Goal: Find specific page/section: Find specific page/section

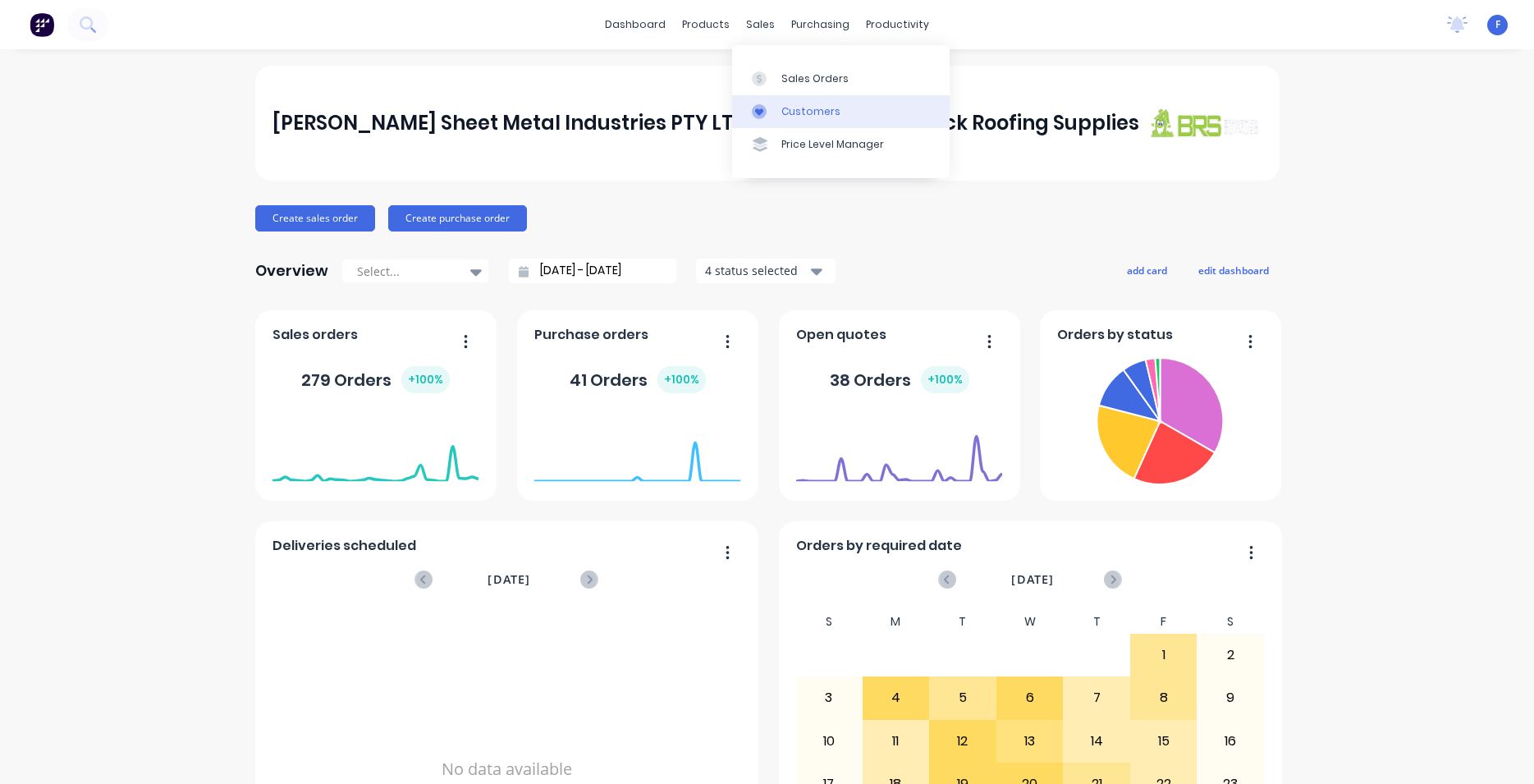
click at [818, 107] on div "Customers" at bounding box center [811, 112] width 60 height 14
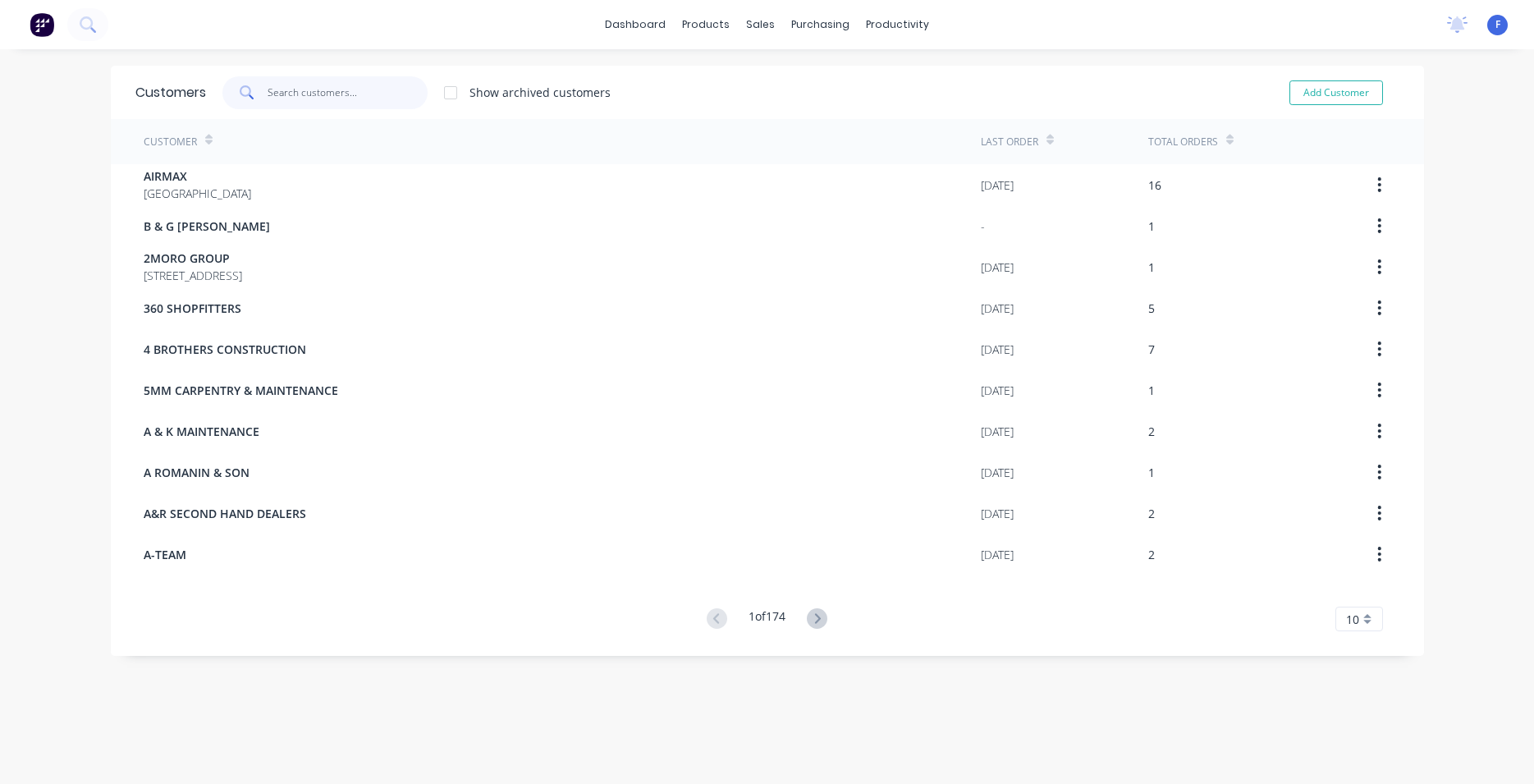
click at [360, 86] on input "text" at bounding box center [347, 93] width 160 height 32
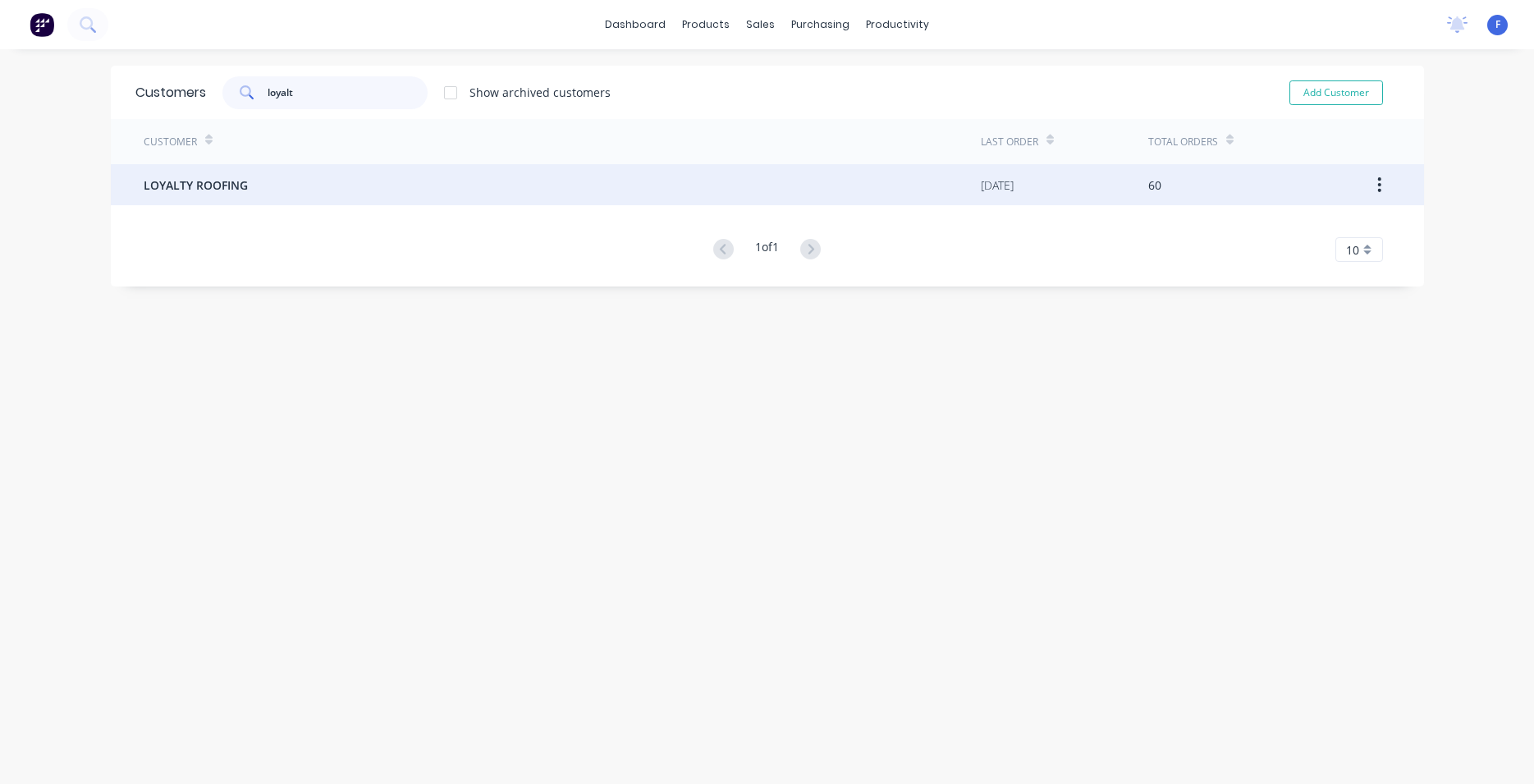
type input "loyalt"
click at [345, 191] on div "LOYALTY ROOFING" at bounding box center [562, 184] width 837 height 41
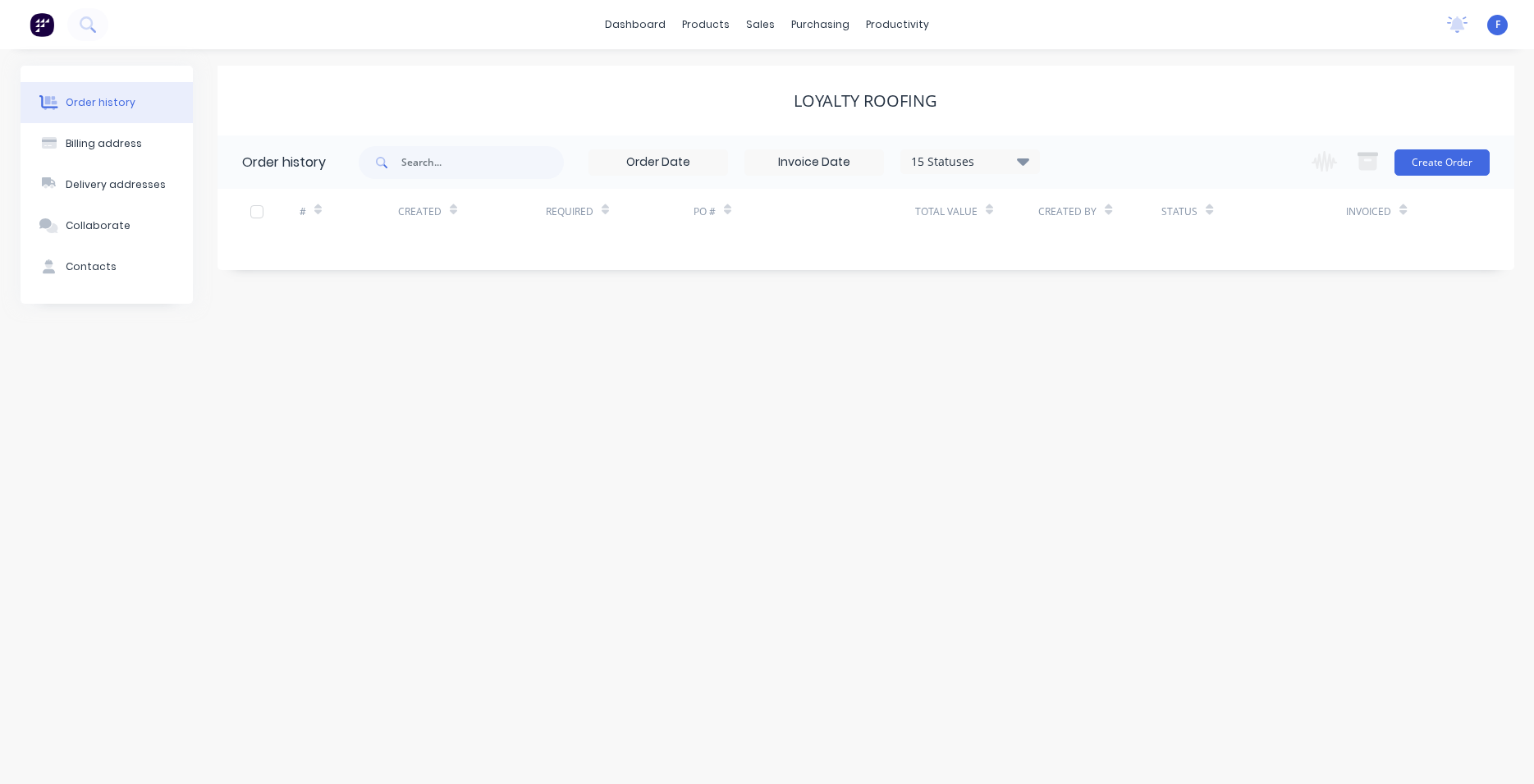
click at [1020, 159] on icon at bounding box center [1022, 161] width 13 height 7
click at [1105, 350] on label at bounding box center [1105, 350] width 0 height 0
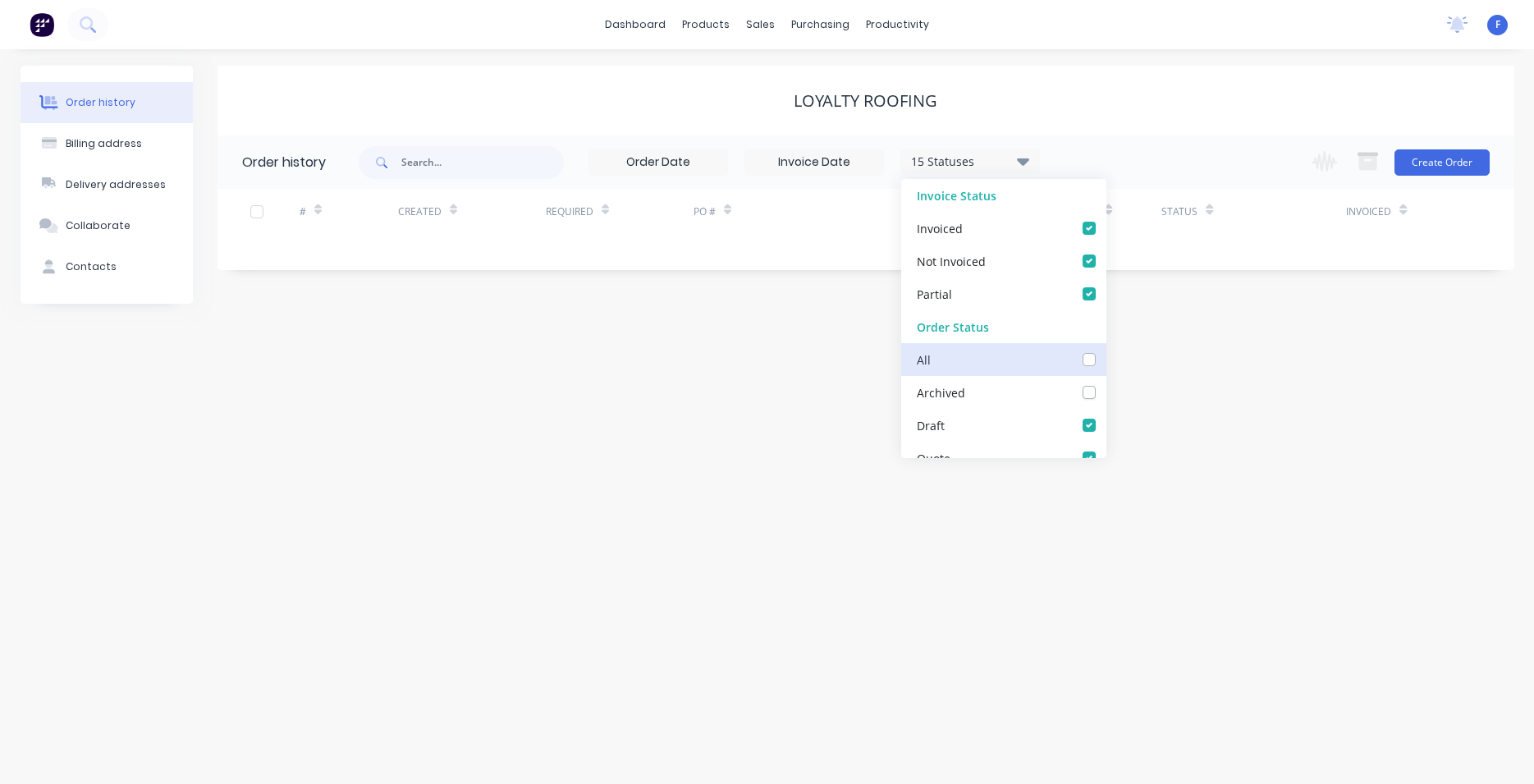
click at [1105, 362] on input "checkbox" at bounding box center [1112, 357] width 14 height 15
checkbox input "true"
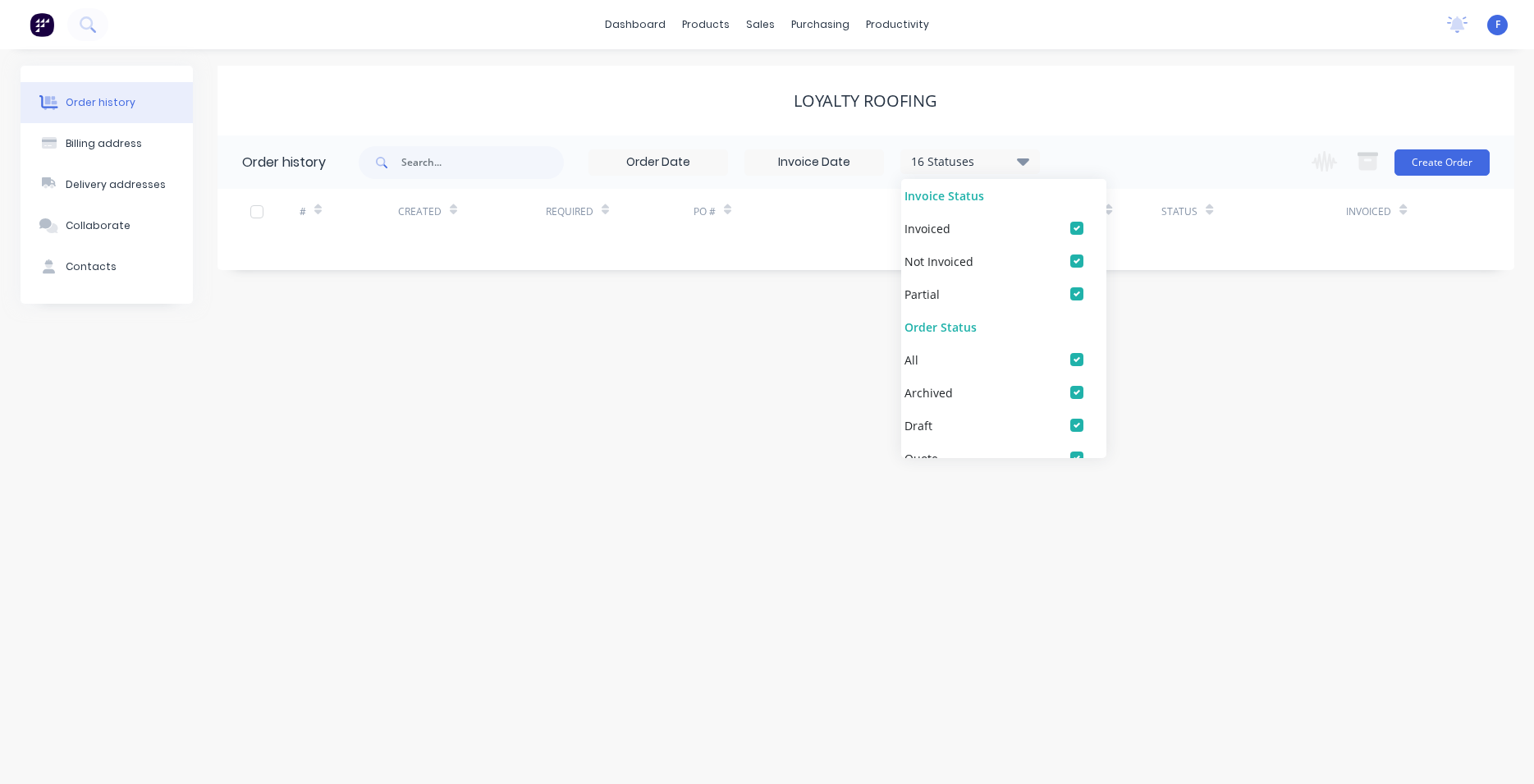
click at [710, 576] on div "Order history Billing address Delivery addresses Collaborate Contacts LOYALTY R…" at bounding box center [767, 417] width 1534 height 734
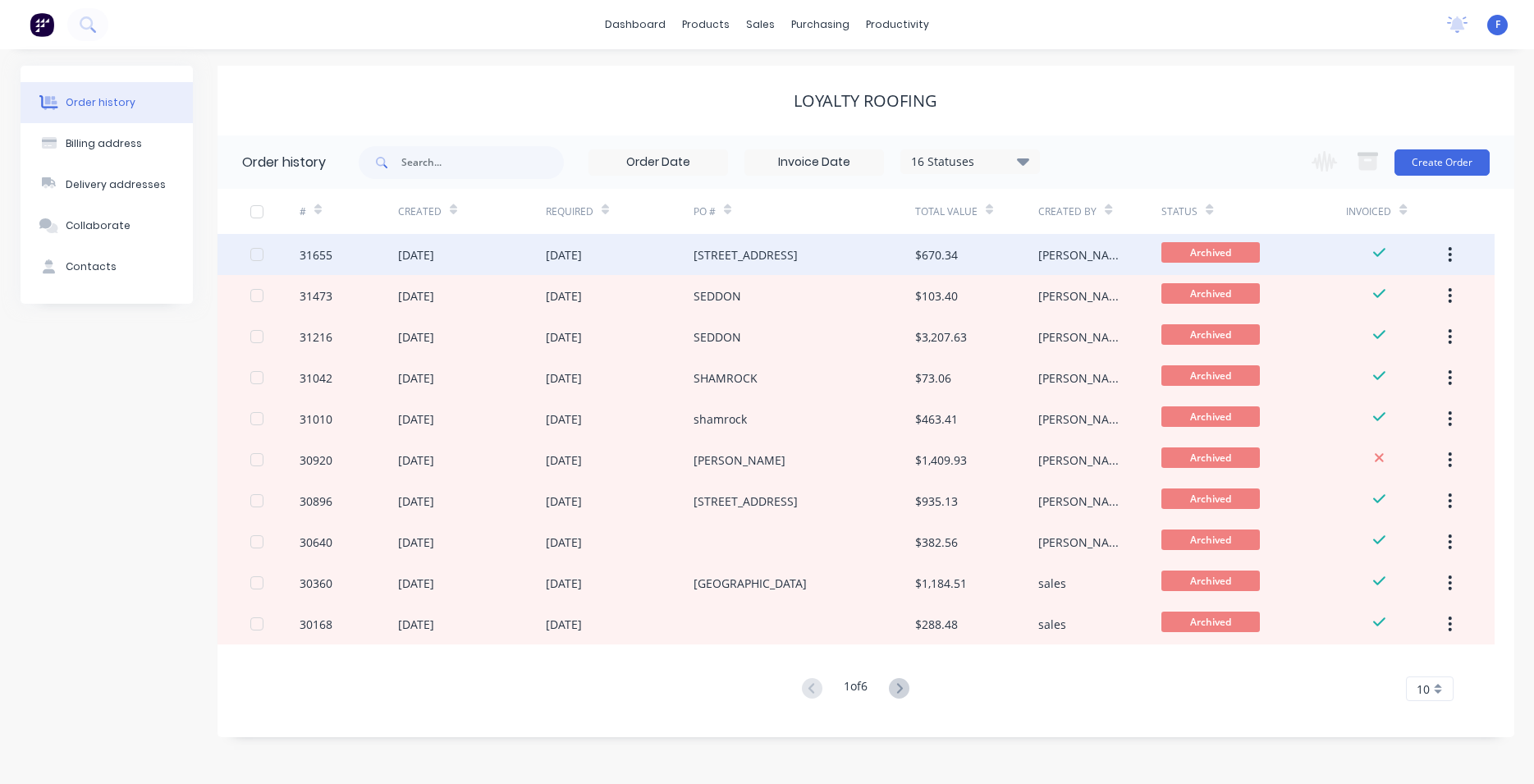
click at [775, 256] on div "[STREET_ADDRESS]" at bounding box center [746, 254] width 105 height 17
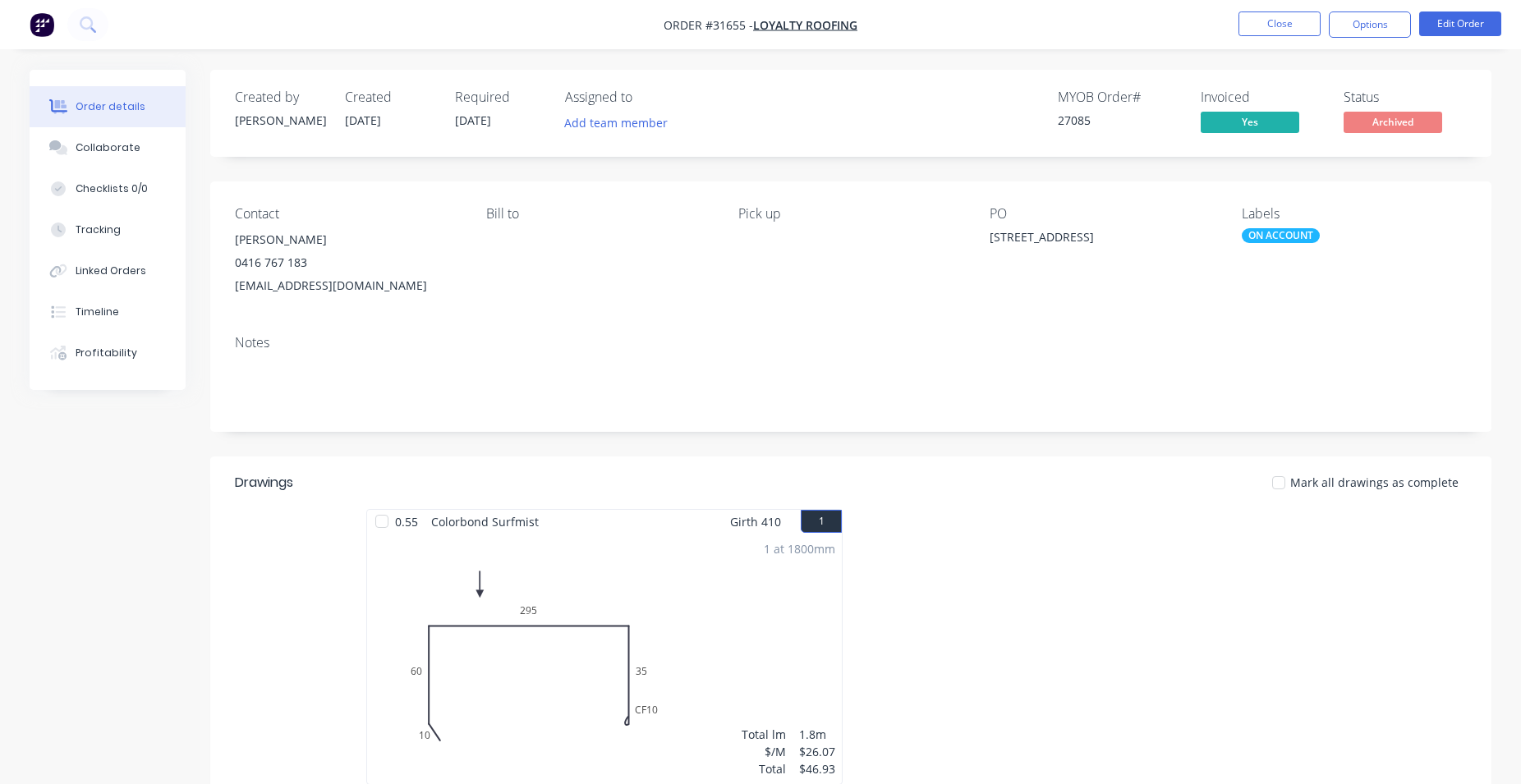
click at [37, 24] on img "button" at bounding box center [42, 24] width 24 height 24
